Goal: Task Accomplishment & Management: Complete application form

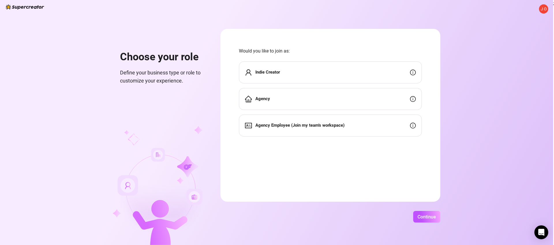
click at [322, 103] on div "Agency" at bounding box center [330, 99] width 183 height 22
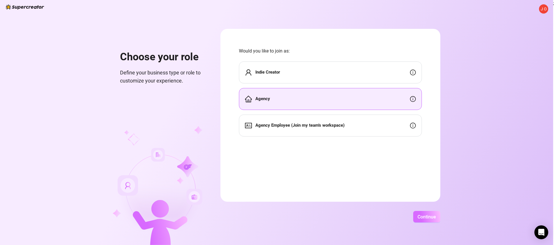
click at [420, 217] on span "Continue" at bounding box center [427, 216] width 18 height 5
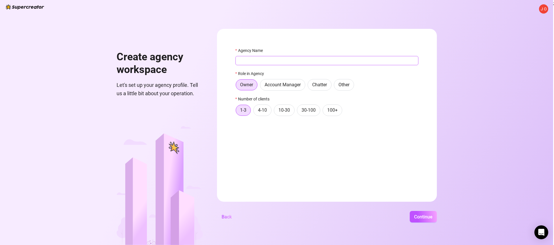
click at [255, 62] on input "Agency Name" at bounding box center [326, 60] width 183 height 9
click at [305, 62] on input "test5141" at bounding box center [326, 60] width 183 height 9
type input "test514155652"
click at [282, 110] on span "10-30" at bounding box center [284, 109] width 12 height 5
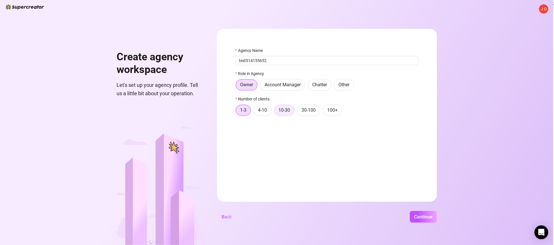
click at [276, 112] on input "10-30" at bounding box center [276, 112] width 0 height 0
click at [420, 213] on button "Continue" at bounding box center [423, 217] width 27 height 12
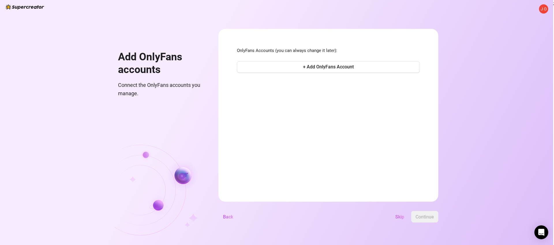
click at [396, 217] on span "Skip" at bounding box center [399, 216] width 9 height 5
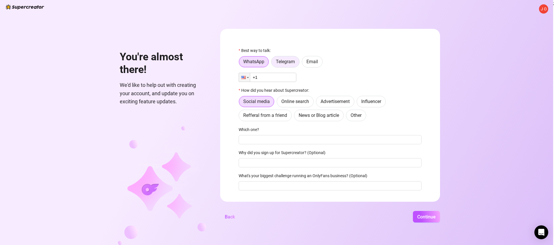
click at [284, 61] on span "Telegram" at bounding box center [285, 61] width 19 height 5
click at [273, 63] on input "Telegram" at bounding box center [273, 63] width 0 height 0
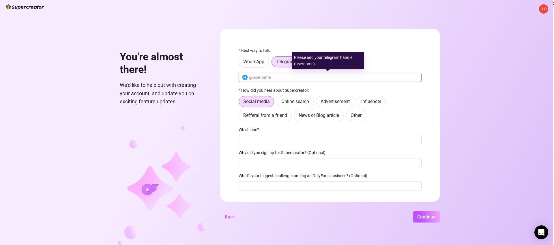
click at [273, 81] on span at bounding box center [330, 77] width 183 height 9
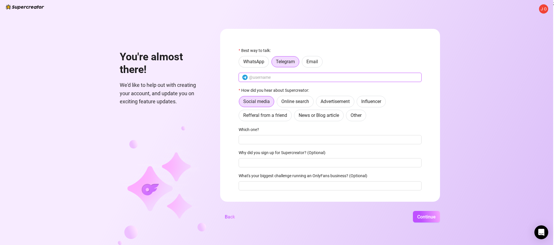
type input "sfgsfsf"
drag, startPoint x: 298, startPoint y: 102, endPoint x: 295, endPoint y: 110, distance: 8.1
click at [299, 102] on span "Online search" at bounding box center [295, 101] width 28 height 5
click at [278, 103] on input "Online search" at bounding box center [278, 103] width 0 height 0
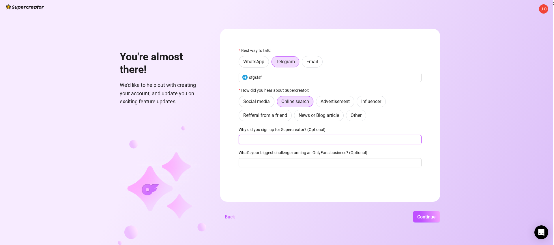
click at [281, 139] on input "Why did you sign up for Supercreator? (Optional)" at bounding box center [330, 139] width 183 height 9
type input "thfhfhfh"
click at [296, 160] on input "f" at bounding box center [330, 162] width 183 height 9
type input "fghfghfghf"
click at [426, 211] on button "Continue" at bounding box center [426, 217] width 27 height 12
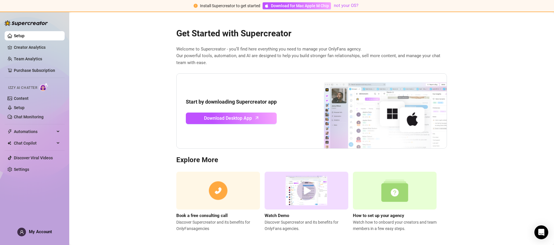
click at [33, 232] on span "My Account" at bounding box center [40, 231] width 23 height 5
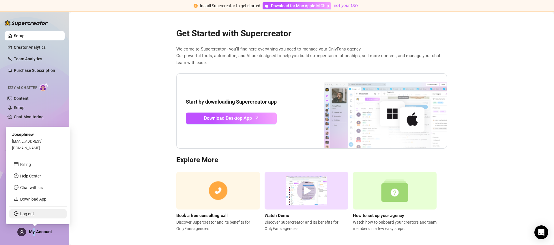
click at [34, 215] on link "Log out" at bounding box center [27, 214] width 14 height 5
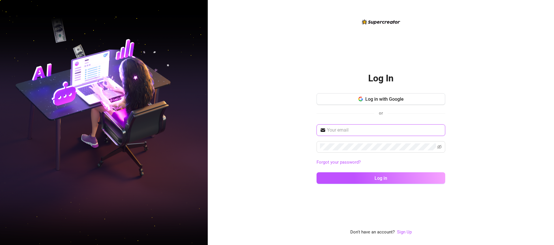
type input "josephoh2011@gmail.com"
click at [407, 100] on button "Log in with Google" at bounding box center [381, 99] width 129 height 12
